Goal: Check status

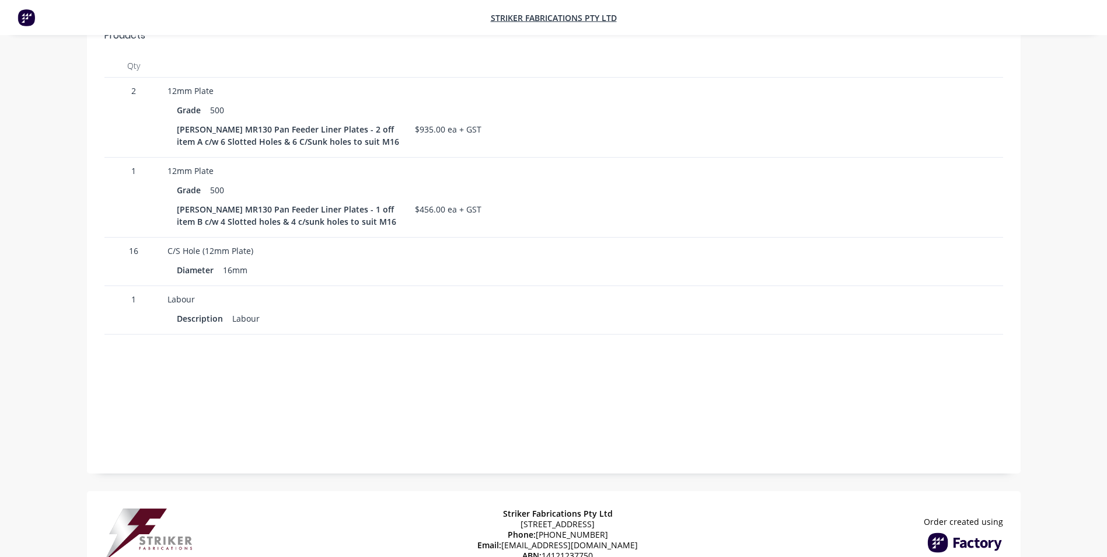
scroll to position [274, 0]
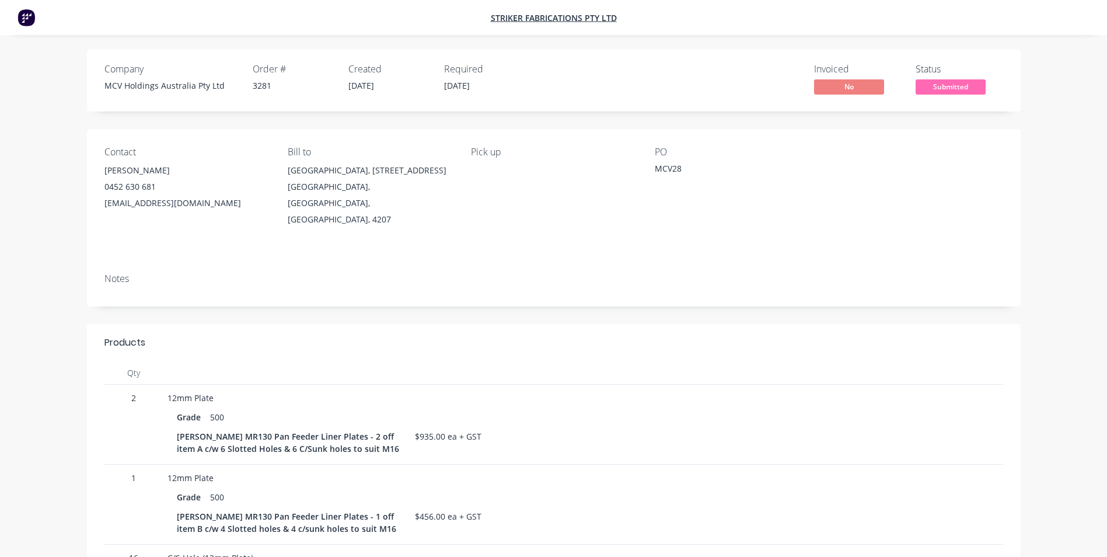
click at [469, 264] on div "Notes" at bounding box center [553, 285] width 933 height 43
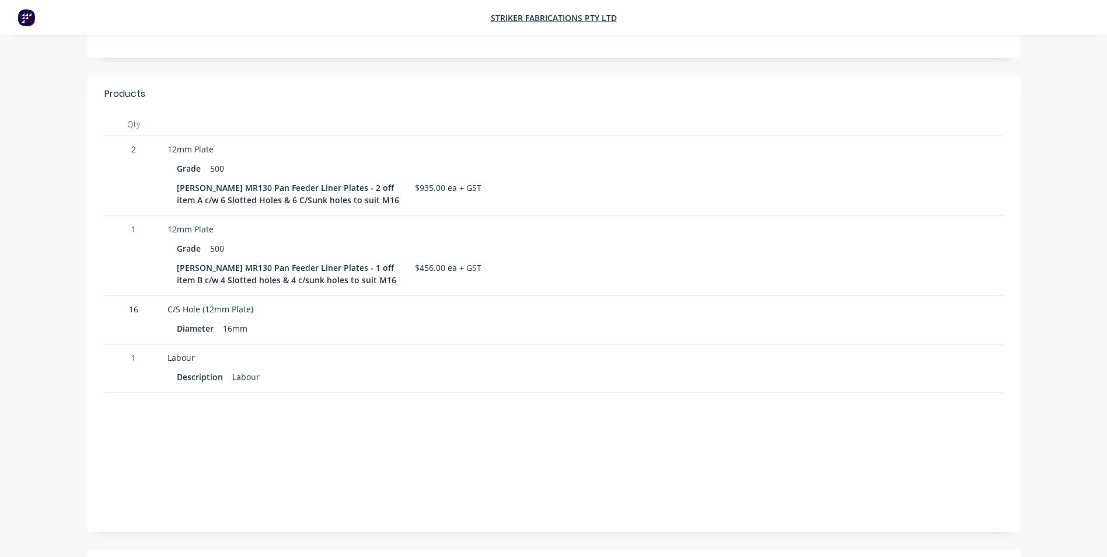
scroll to position [158, 0]
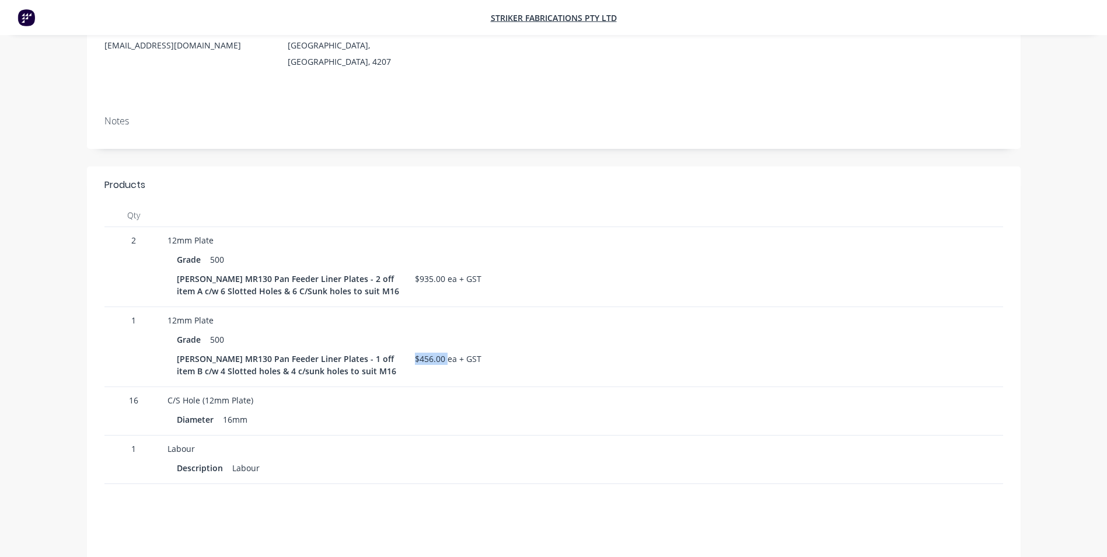
drag, startPoint x: 447, startPoint y: 344, endPoint x: 417, endPoint y: 341, distance: 31.1
click at [417, 350] on div "$456.00 ea + GST" at bounding box center [448, 358] width 76 height 17
click at [518, 459] on div "Description Labour" at bounding box center [380, 467] width 407 height 17
